Goal: Information Seeking & Learning: Learn about a topic

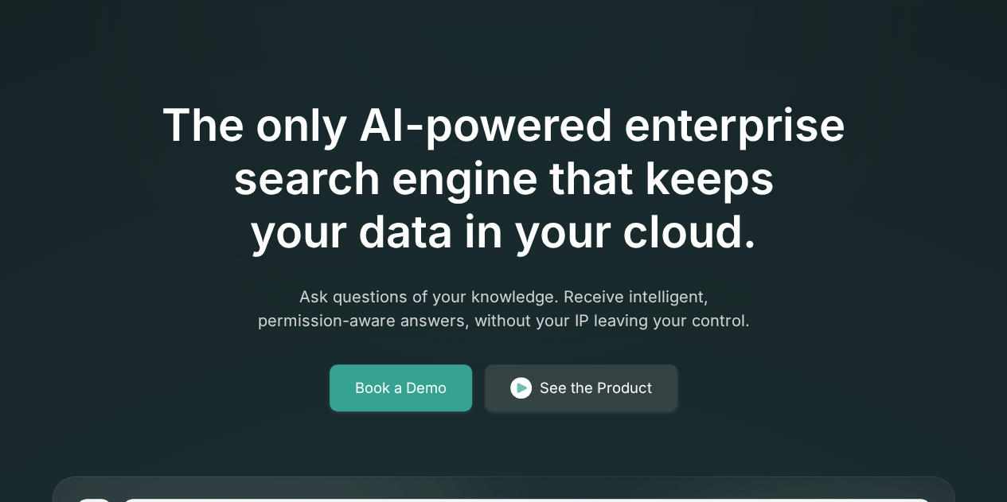
scroll to position [159, 0]
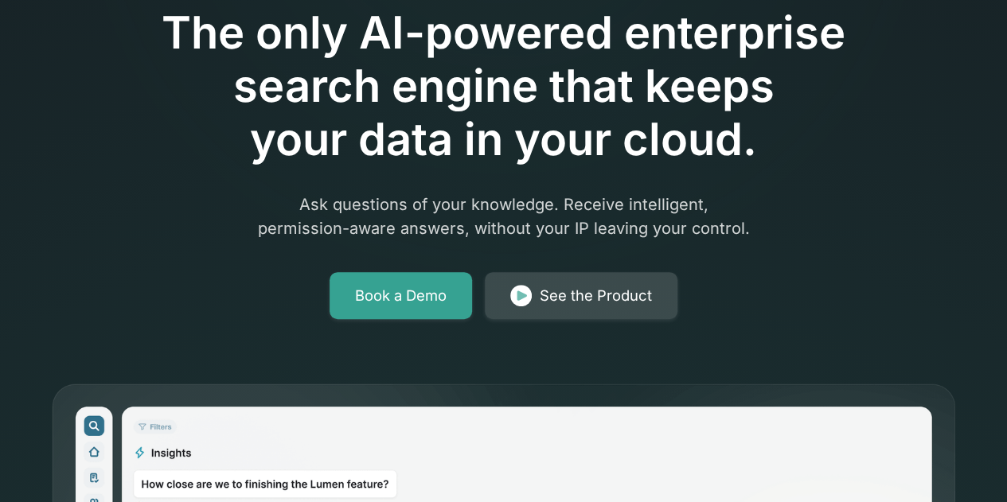
click at [604, 286] on div "See the Product" at bounding box center [596, 296] width 112 height 22
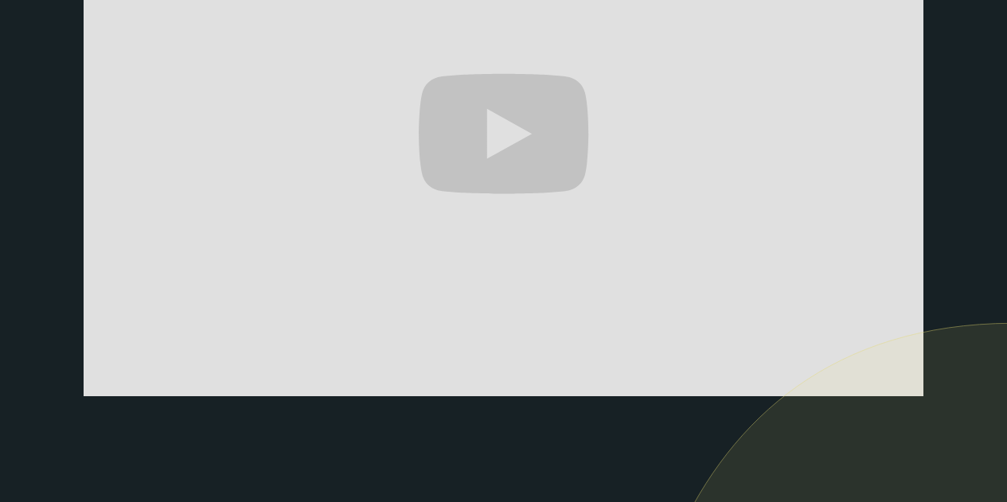
scroll to position [415, 0]
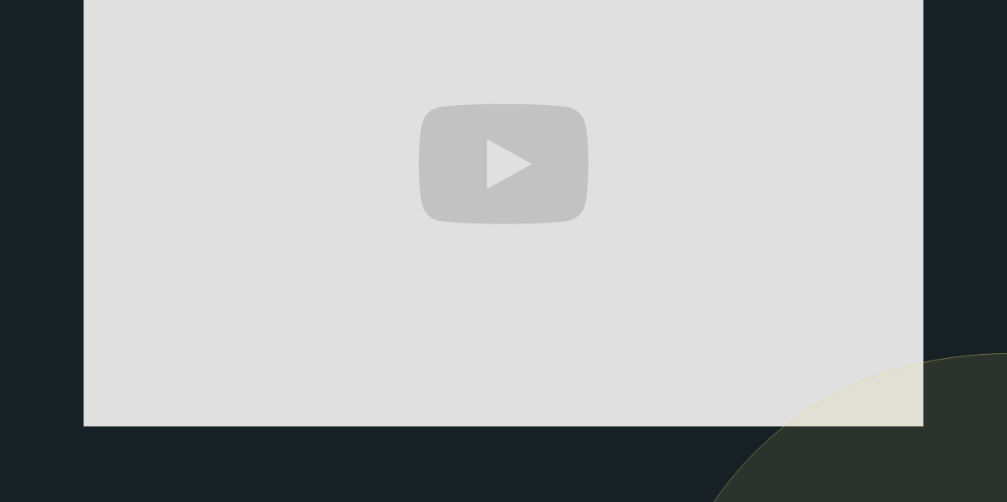
click at [42, 114] on div "The only AI-powered enterprise search engine that's self-hosted and private. As…" at bounding box center [503, 71] width 931 height 719
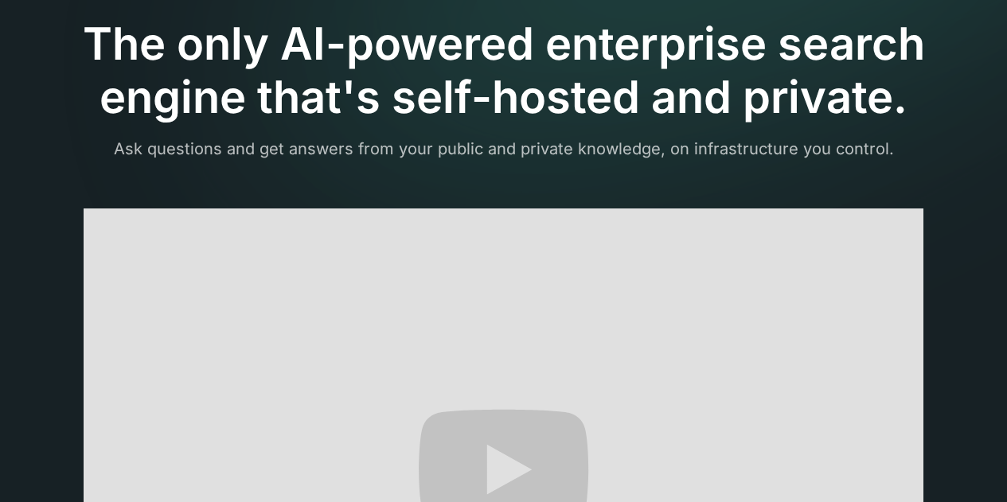
scroll to position [18, 0]
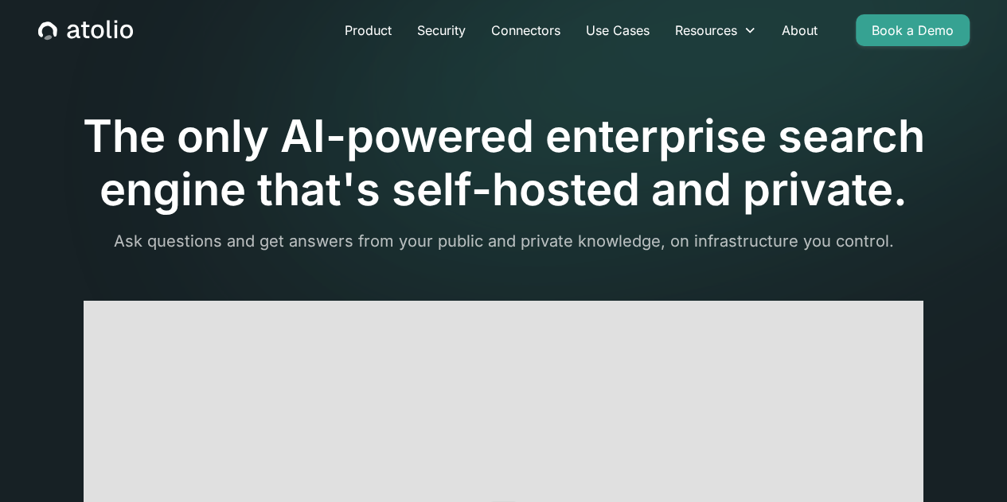
click at [159, 135] on h1 "The only AI-powered enterprise search engine that's self-hosted and private." at bounding box center [503, 163] width 931 height 107
click at [366, 29] on link "Product" at bounding box center [368, 30] width 72 height 32
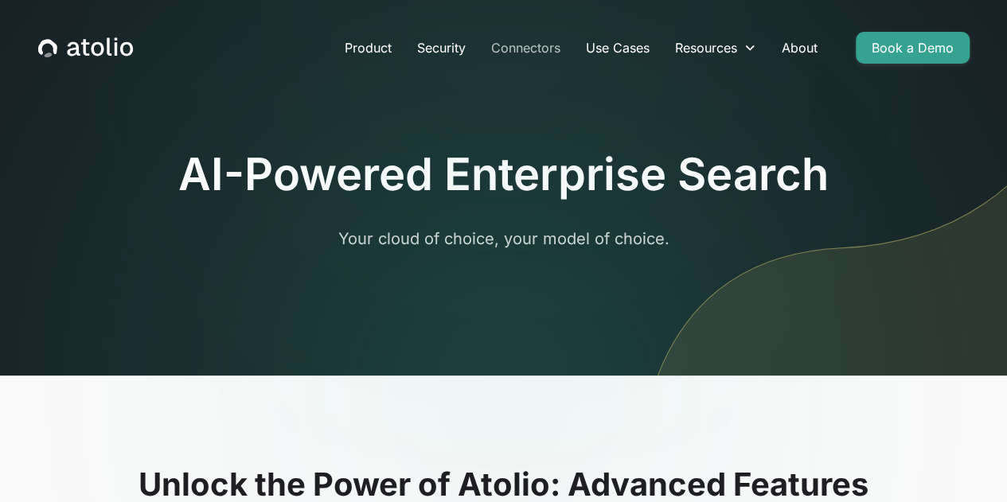
click at [532, 45] on link "Connectors" at bounding box center [525, 48] width 95 height 32
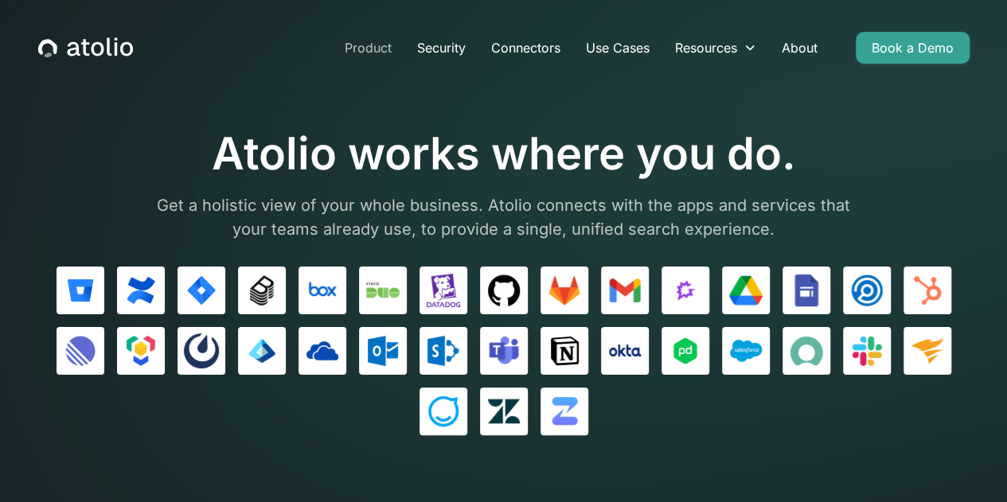
click at [366, 52] on link "Product" at bounding box center [368, 48] width 72 height 32
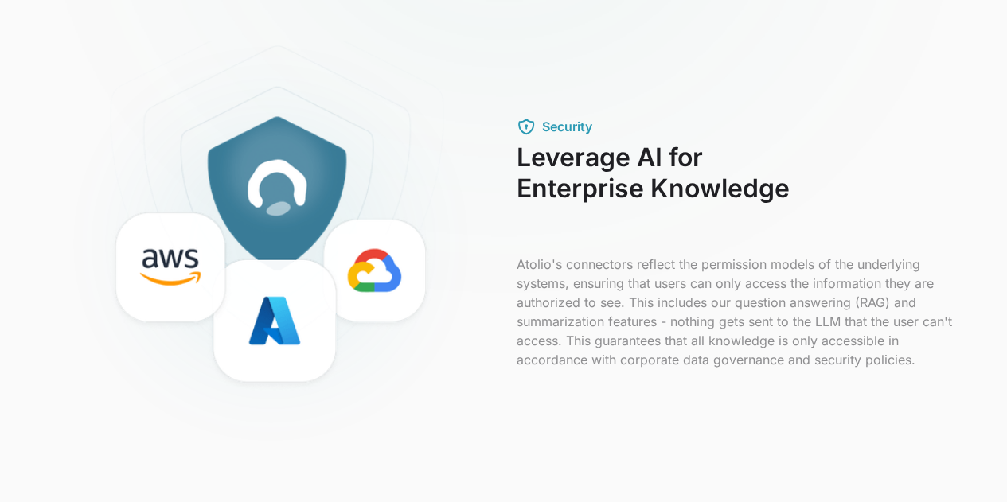
scroll to position [557, 0]
